Goal: Information Seeking & Learning: Learn about a topic

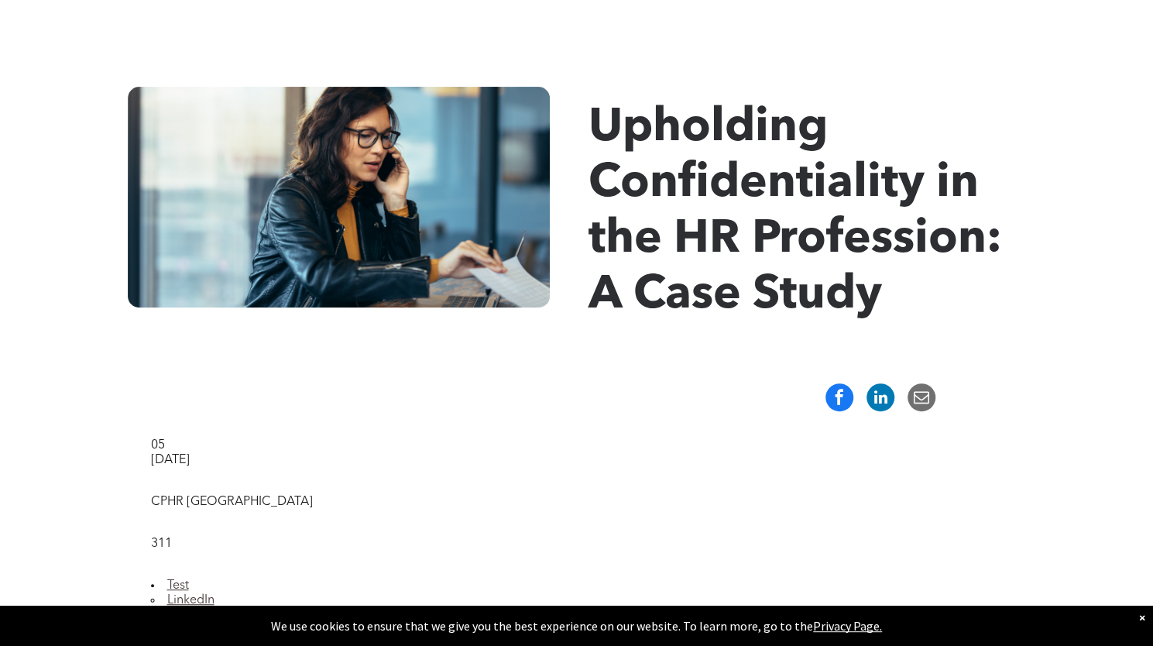
scroll to position [163, 0]
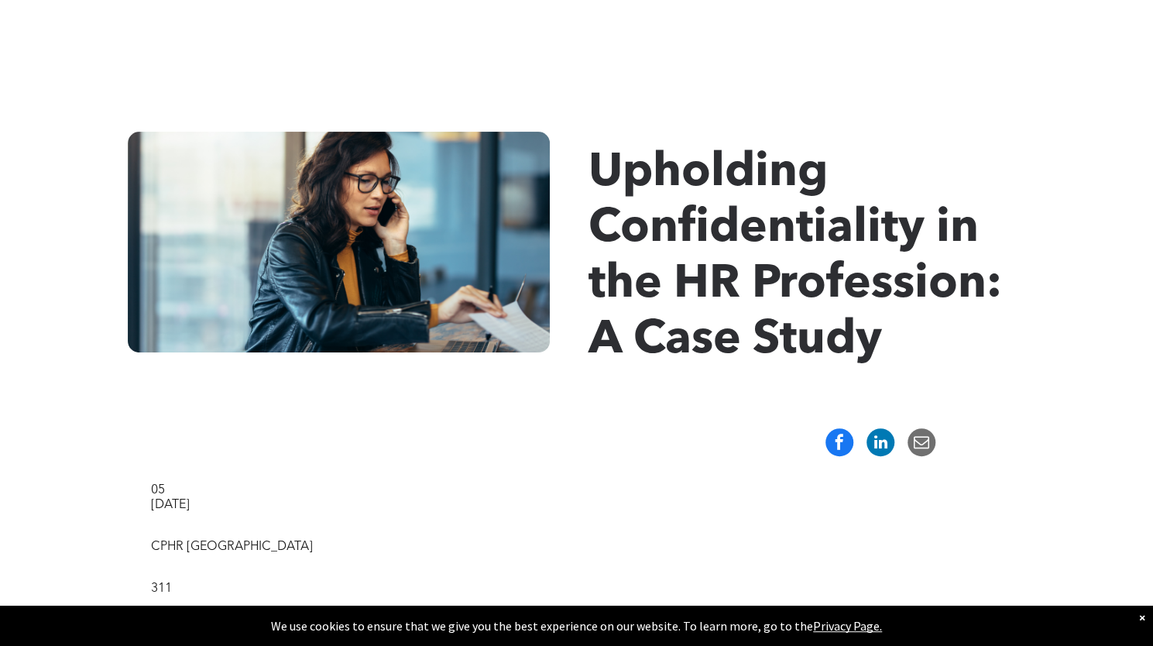
click at [121, 77] on div at bounding box center [576, 35] width 1153 height 101
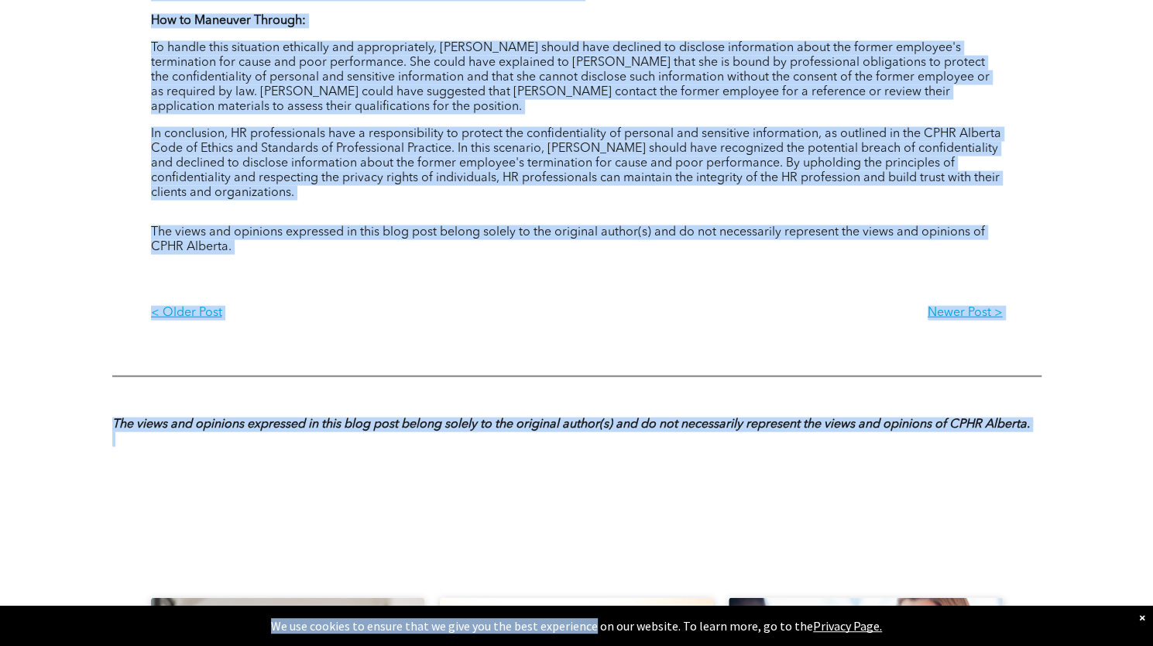
scroll to position [1809, 0]
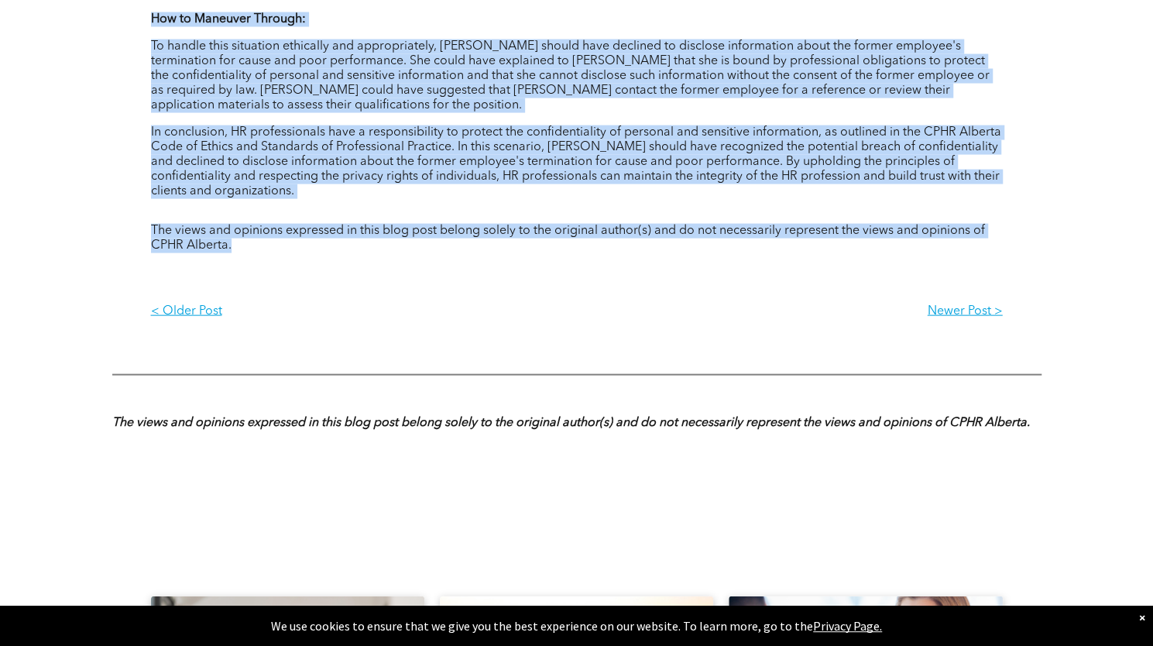
drag, startPoint x: 122, startPoint y: 71, endPoint x: 1022, endPoint y: 245, distance: 916.7
click at [934, 307] on p "Newer Post >" at bounding box center [790, 311] width 426 height 15
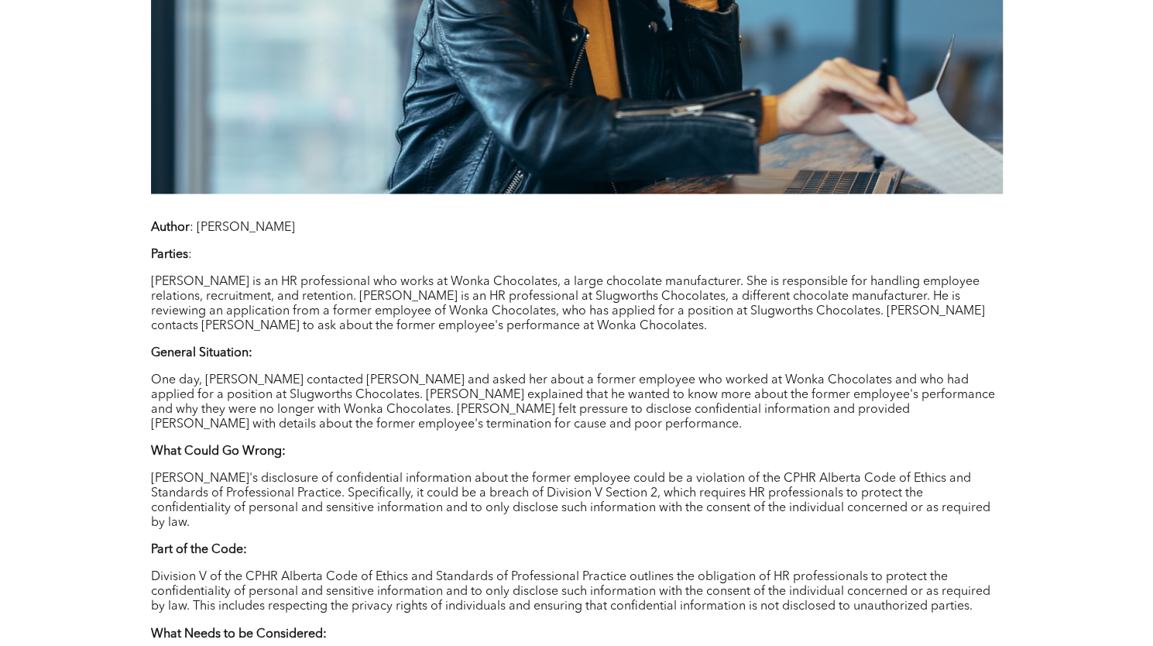
scroll to position [955, 0]
